Goal: Contribute content: Add original content to the website for others to see

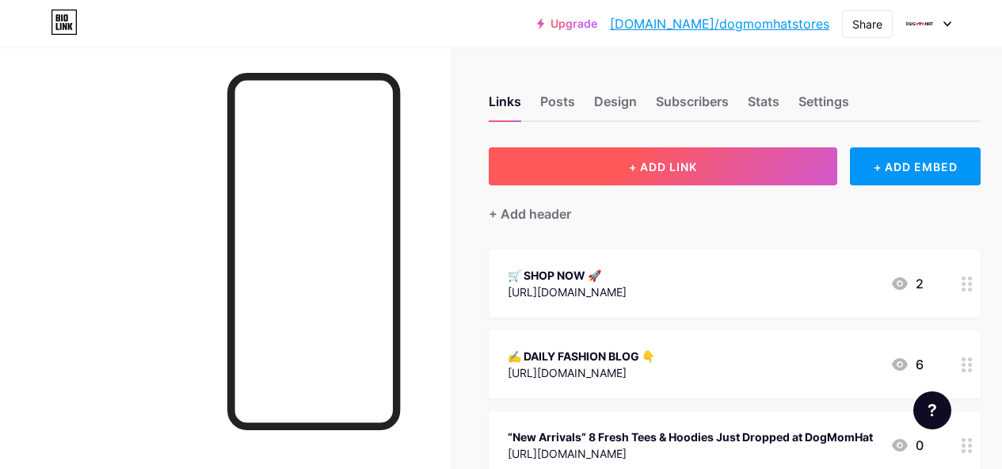
click at [693, 165] on span "+ ADD LINK" at bounding box center [663, 166] width 68 height 13
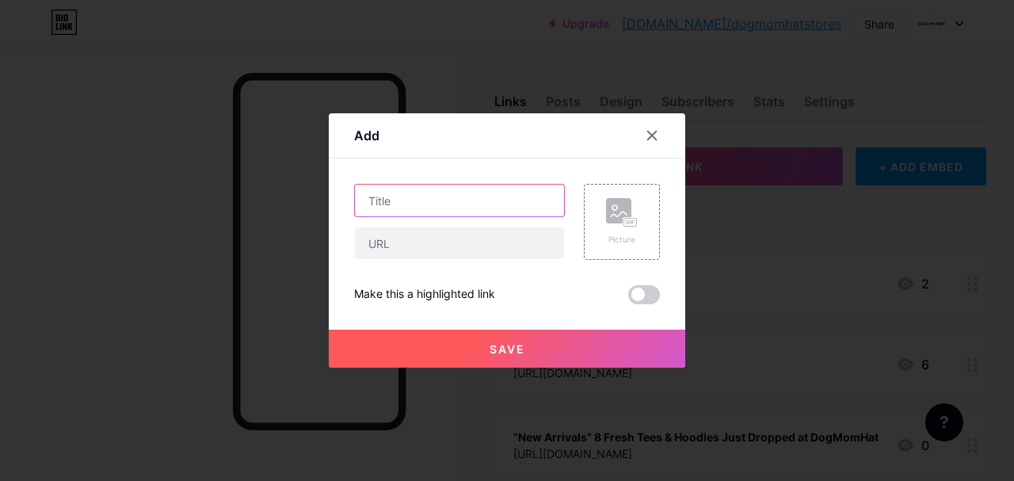
click at [463, 200] on input "text" at bounding box center [459, 201] width 209 height 32
paste input "🚀 10 Tees & Sweatshirts That’ll Mess With Your Head (In a Good Way)"
type input "🚀 10 Tees & Sweatshirts That’ll Mess With Your Head (In a Good Way)"
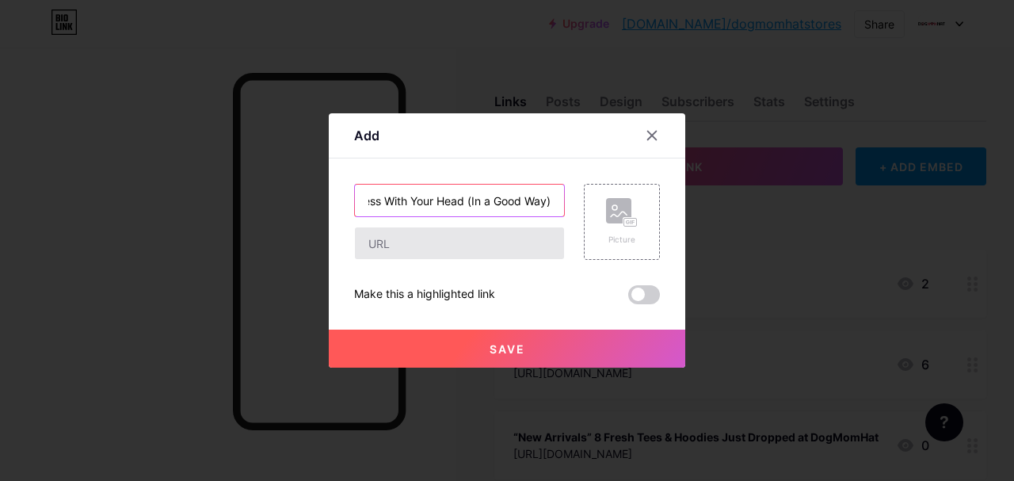
scroll to position [0, 0]
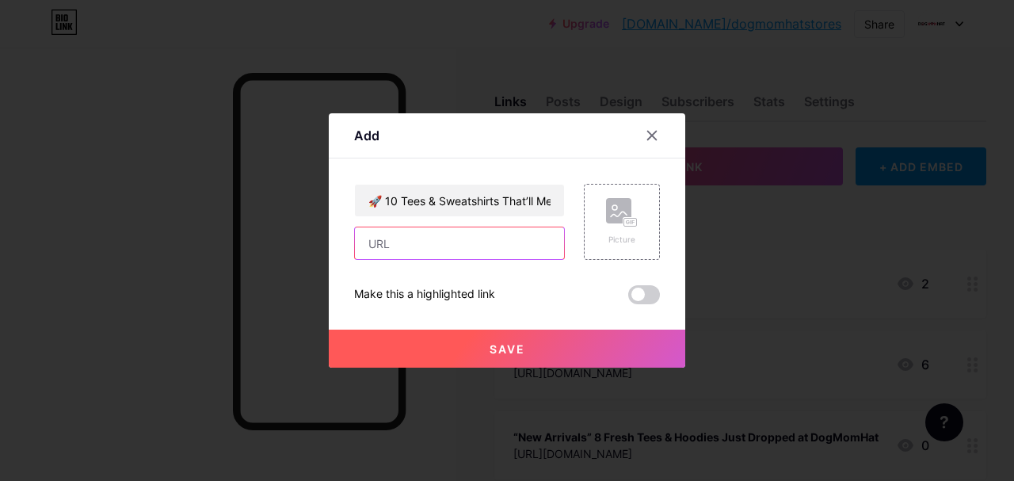
click at [508, 246] on input "text" at bounding box center [459, 243] width 209 height 32
paste input "[URL][DOMAIN_NAME]"
type input "[URL][DOMAIN_NAME]"
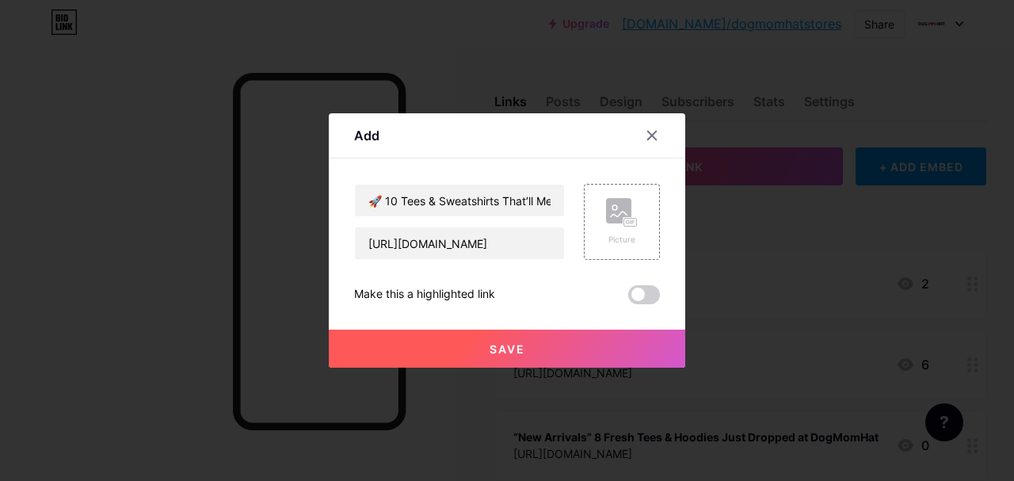
click at [525, 351] on button "Save" at bounding box center [507, 349] width 357 height 38
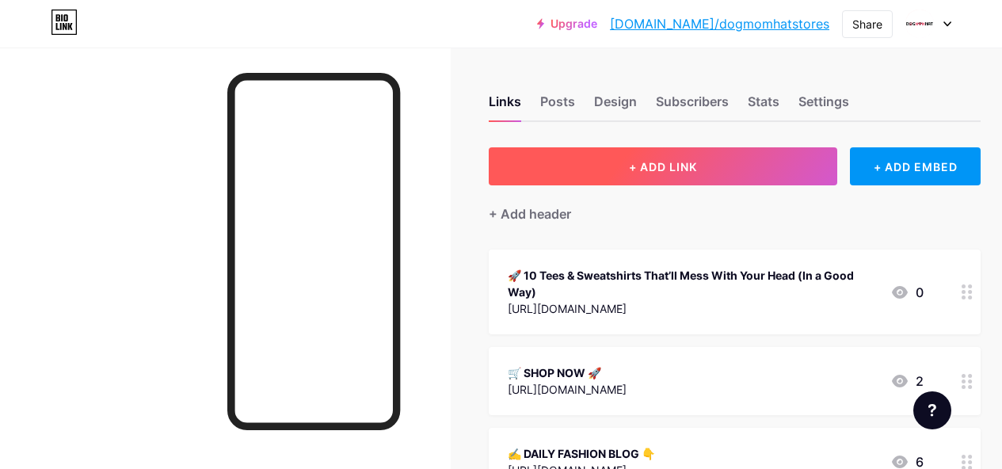
click at [595, 173] on button "+ ADD LINK" at bounding box center [663, 166] width 349 height 38
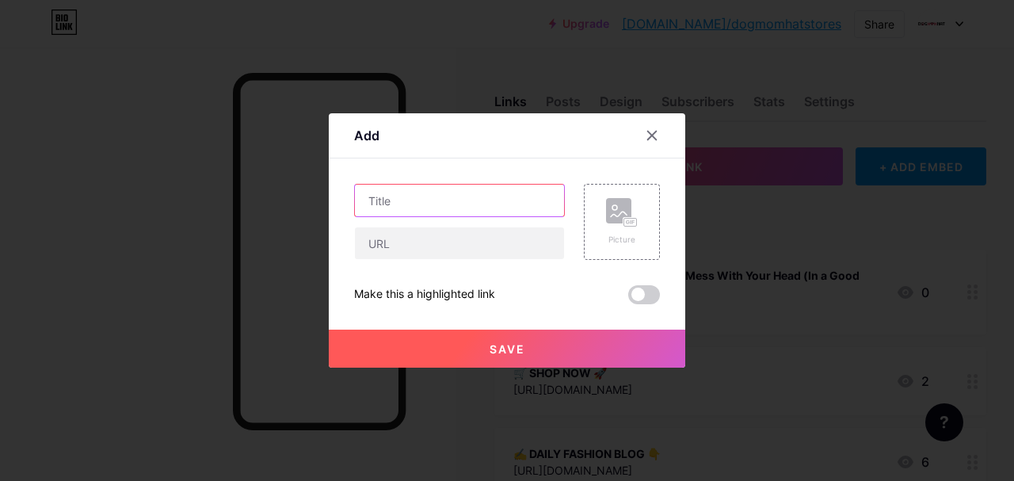
click at [420, 200] on input "text" at bounding box center [459, 201] width 209 height 32
paste input "[Youtube] 🚀 TOP 10 Tees & Sweatshirts That’ll Mess With Your Head (In a Good Wa…"
type input "[Youtube] 🚀 TOP 10 Tees & Sweatshirts That’ll Mess With Your Head (In a Good Wa…"
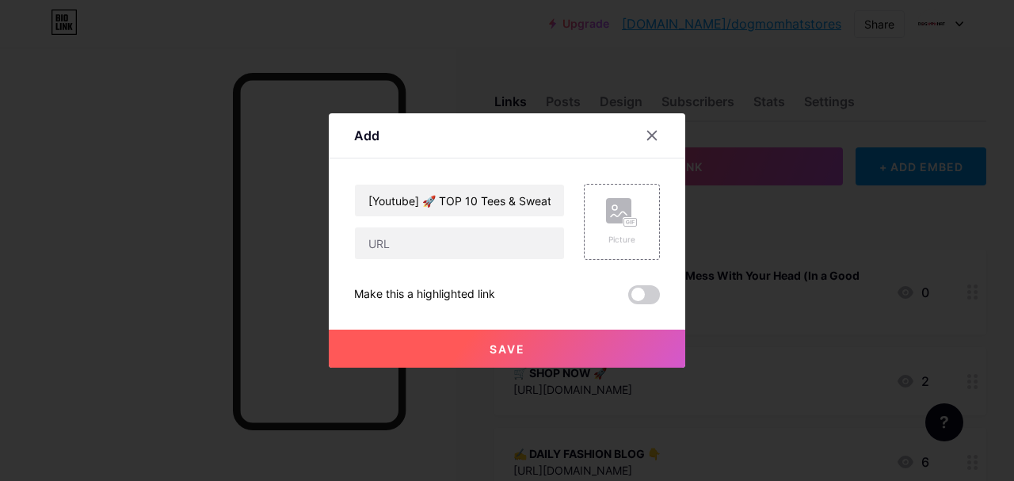
click at [491, 263] on div "[Youtube] 🚀 TOP 10 Tees & Sweatshirts That’ll Mess With Your Head (In a Good Wa…" at bounding box center [507, 244] width 306 height 120
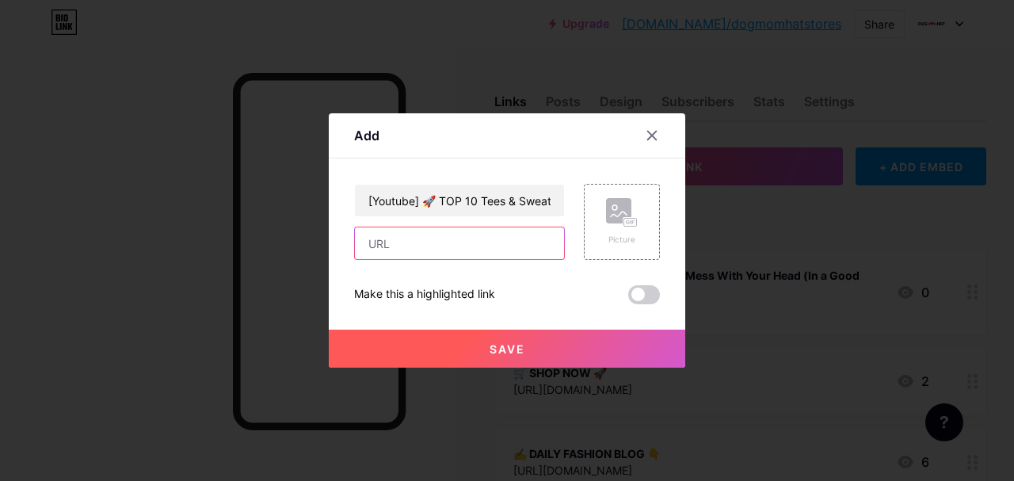
click at [491, 251] on input "text" at bounding box center [459, 243] width 209 height 32
paste input "[URL][DOMAIN_NAME]"
type input "[URL][DOMAIN_NAME]"
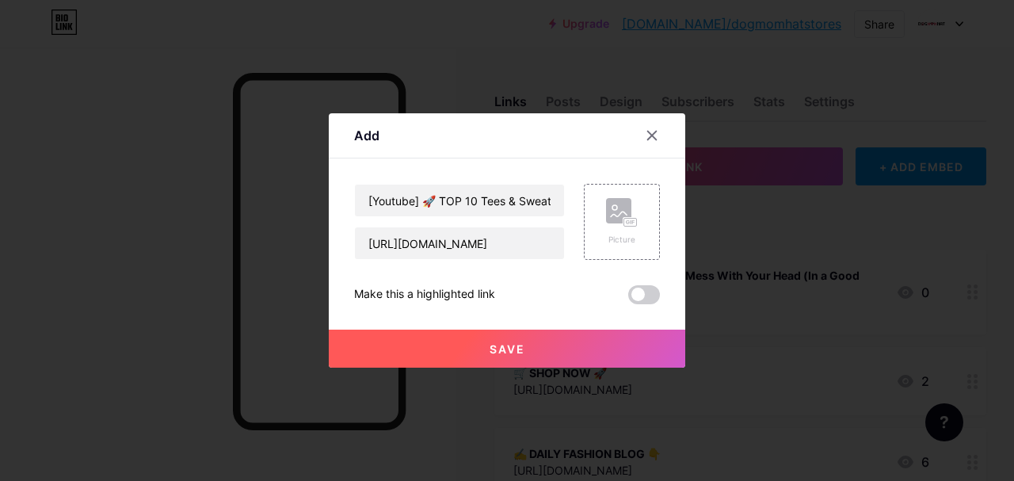
click at [647, 338] on button "Save" at bounding box center [507, 349] width 357 height 38
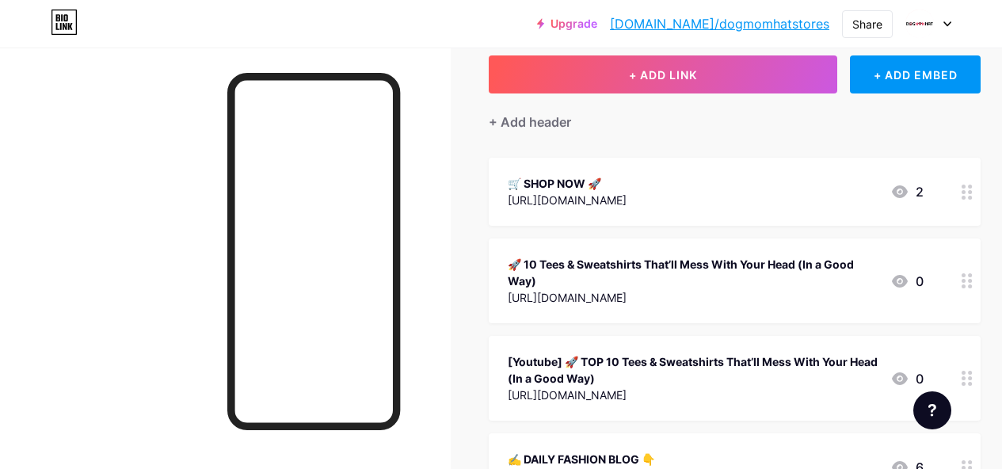
scroll to position [158, 0]
